Goal: Task Accomplishment & Management: Manage account settings

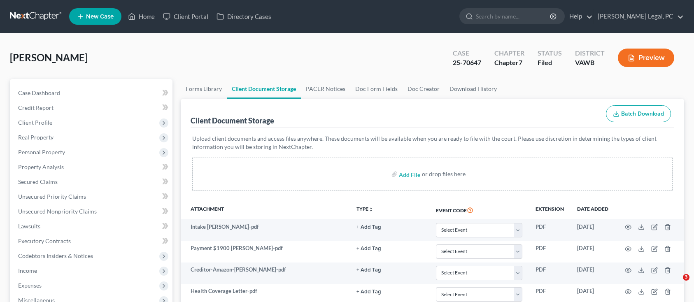
select select "0"
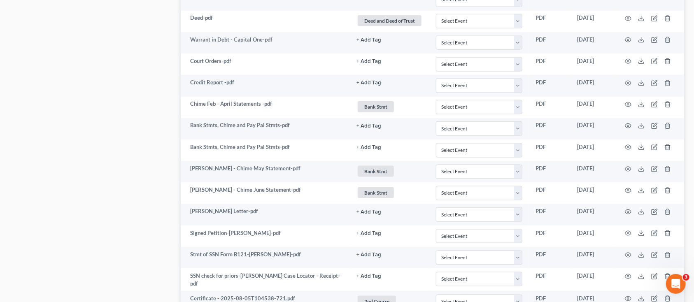
scroll to position [549, 0]
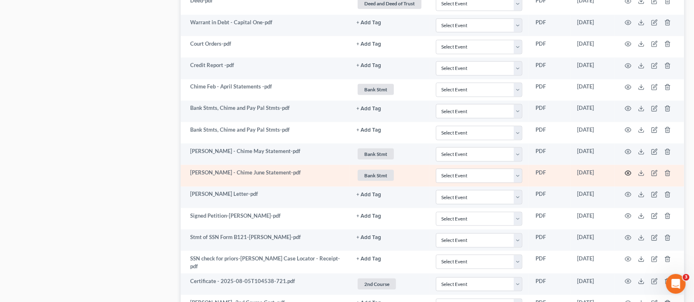
click at [629, 175] on icon "button" at bounding box center [629, 173] width 6 height 5
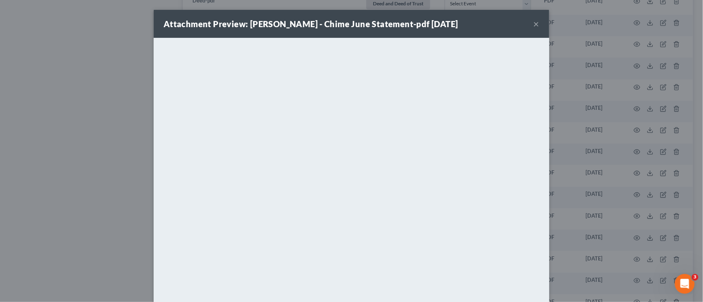
click at [533, 26] on button "×" at bounding box center [536, 24] width 6 height 10
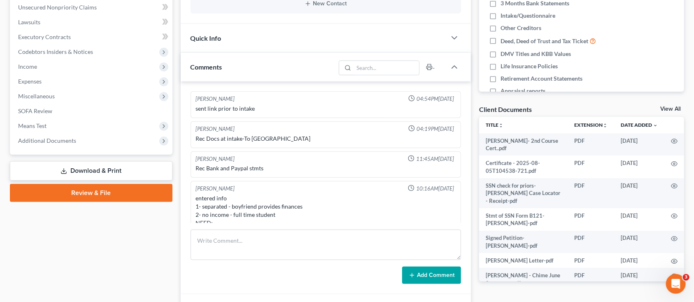
scroll to position [170, 0]
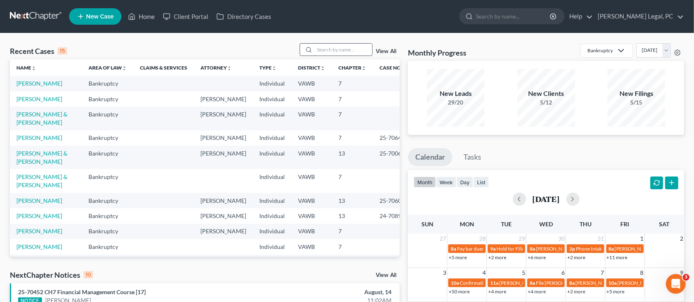
click at [341, 52] on input "search" at bounding box center [344, 50] width 58 height 12
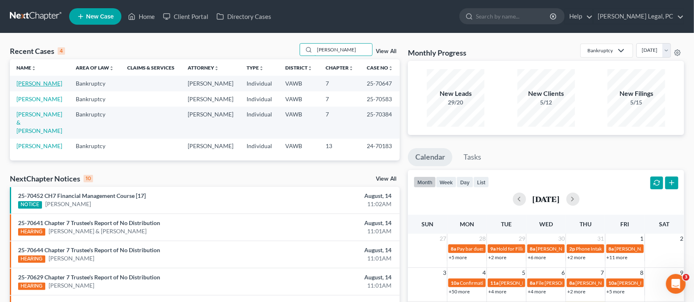
type input "horne"
click at [29, 86] on link "[PERSON_NAME]" at bounding box center [39, 83] width 46 height 7
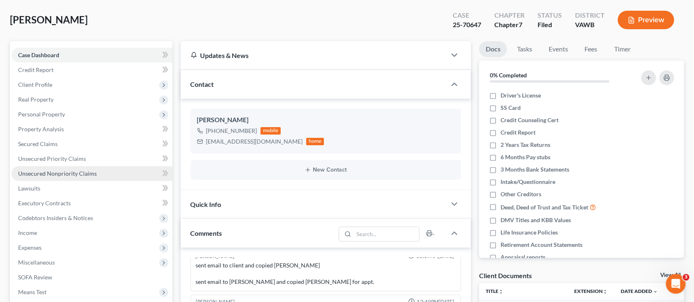
scroll to position [110, 0]
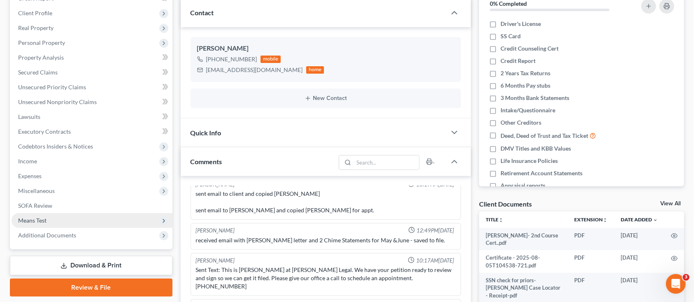
click at [70, 215] on span "Means Test" at bounding box center [92, 220] width 161 height 15
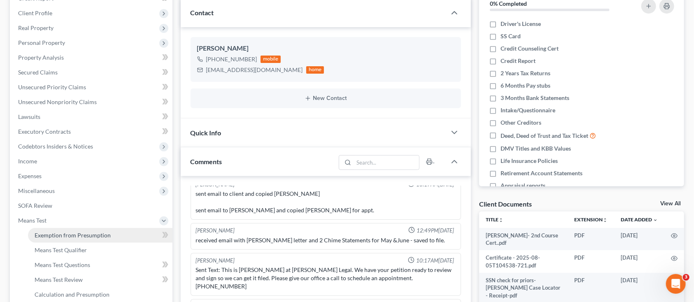
scroll to position [165, 0]
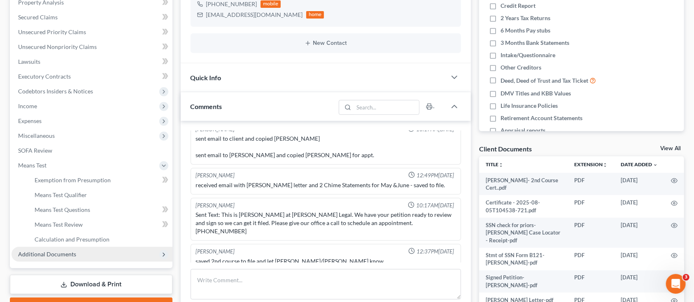
click at [47, 255] on span "Additional Documents" at bounding box center [47, 254] width 58 height 7
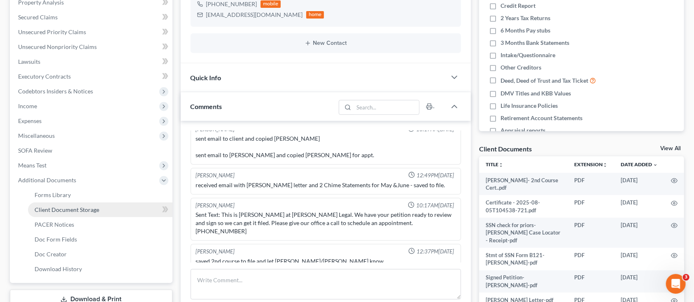
click at [60, 208] on span "Client Document Storage" at bounding box center [67, 209] width 65 height 7
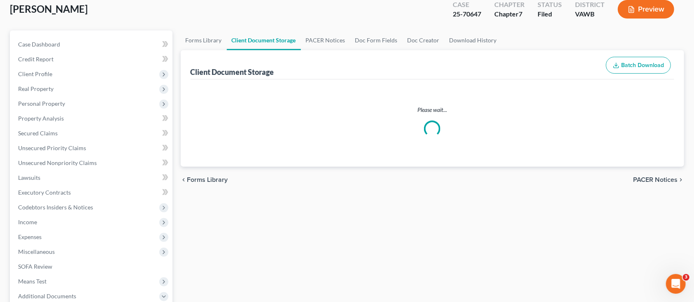
scroll to position [8, 0]
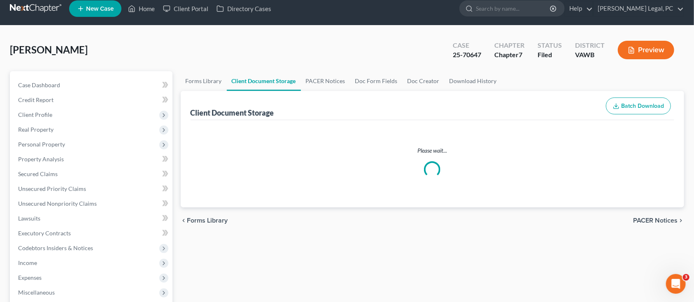
select select "0"
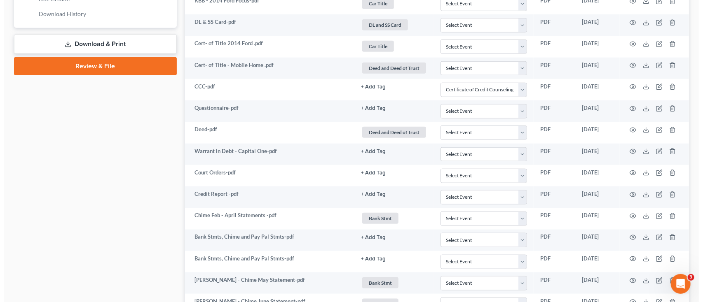
scroll to position [439, 0]
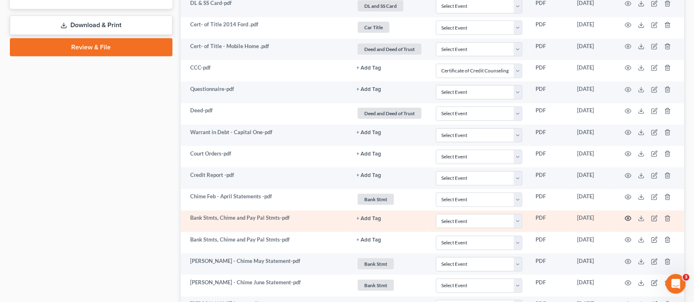
click at [627, 218] on icon "button" at bounding box center [628, 218] width 7 height 7
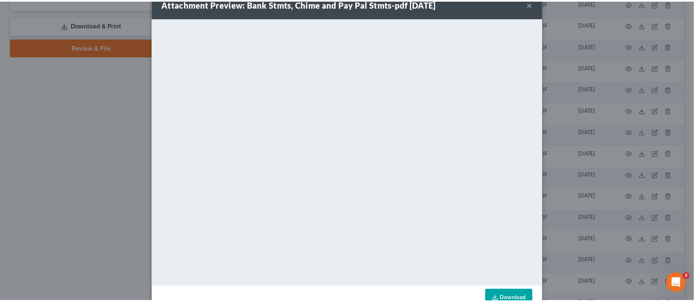
scroll to position [0, 0]
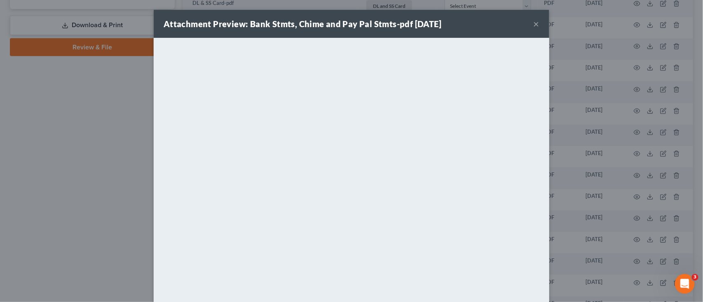
click at [534, 26] on button "×" at bounding box center [536, 24] width 6 height 10
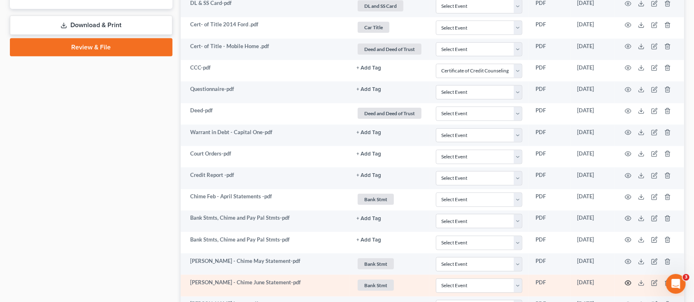
click at [628, 285] on icon "button" at bounding box center [628, 283] width 7 height 7
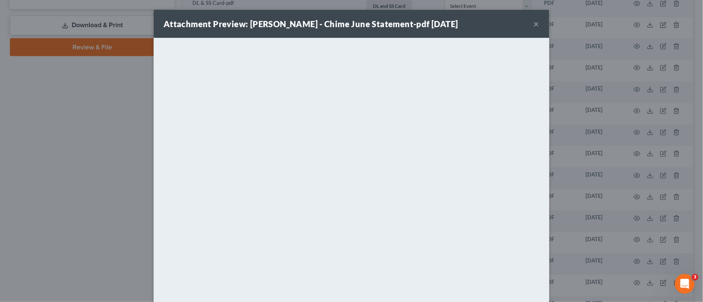
click at [537, 23] on div "Attachment Preview: Horne - Chime June Statement-pdf 06/26/2025 ×" at bounding box center [351, 24] width 395 height 28
click at [533, 24] on button "×" at bounding box center [536, 24] width 6 height 10
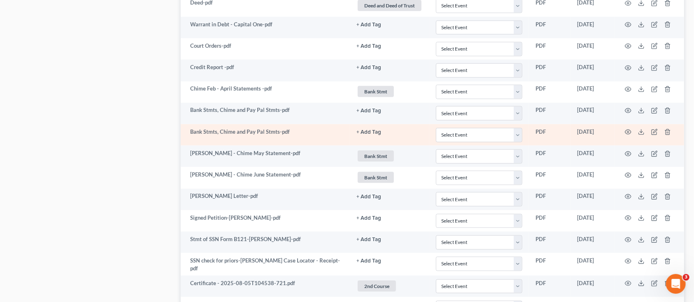
scroll to position [549, 0]
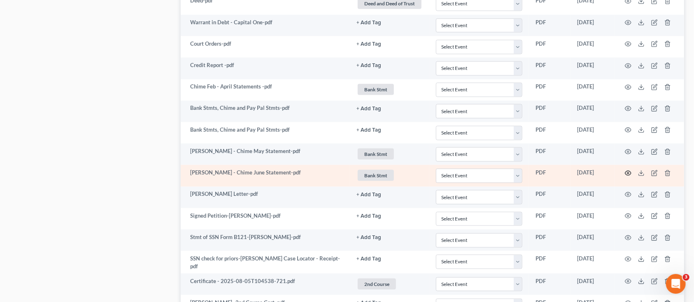
click at [627, 174] on icon "button" at bounding box center [628, 173] width 7 height 7
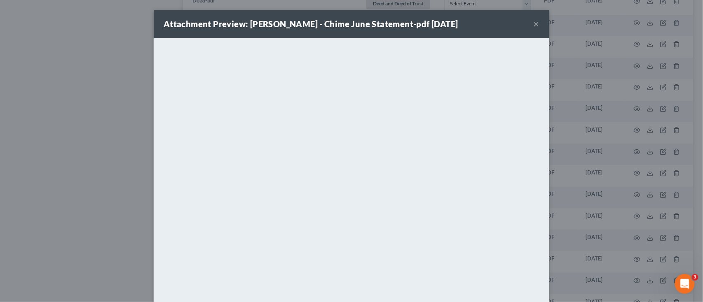
click at [536, 25] on div "Attachment Preview: Horne - Chime June Statement-pdf 06/26/2025 ×" at bounding box center [351, 24] width 395 height 28
click at [533, 23] on button "×" at bounding box center [536, 24] width 6 height 10
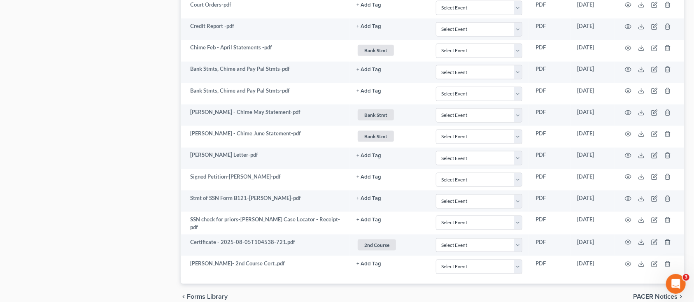
scroll to position [629, 0]
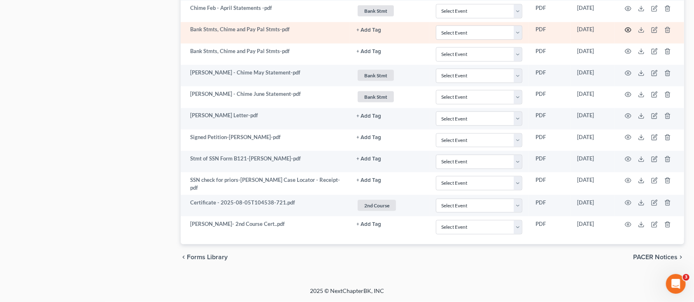
click at [631, 28] on icon "button" at bounding box center [628, 30] width 7 height 7
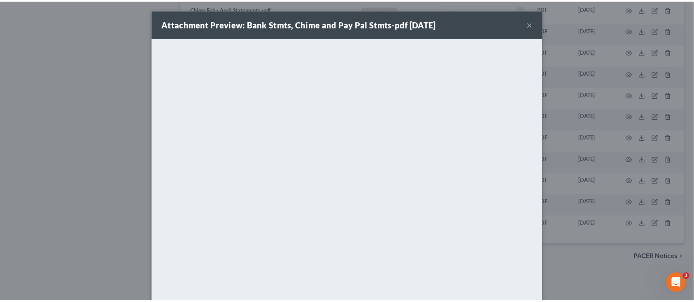
scroll to position [42, 0]
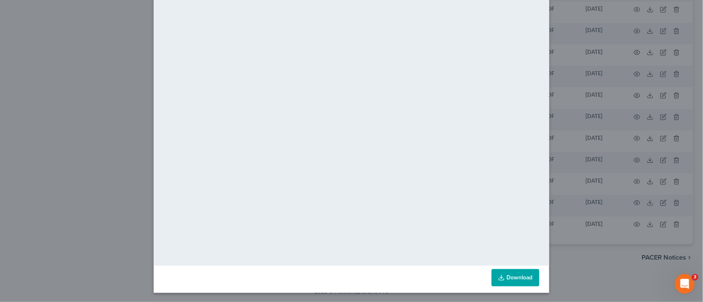
click at [548, 256] on div "Attachment Preview: Bank Stmts, Chime and Pay Pal Stmts-pdf 06/03/2025 × <objec…" at bounding box center [351, 151] width 703 height 302
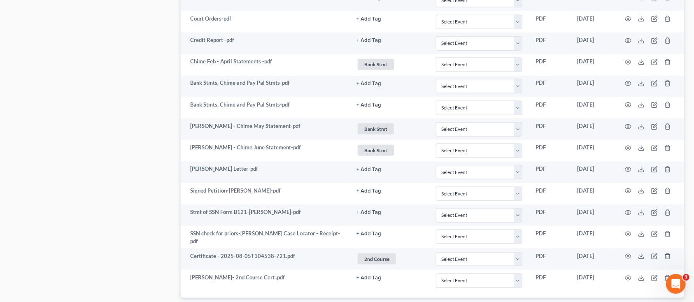
scroll to position [629, 0]
